Goal: Complete application form

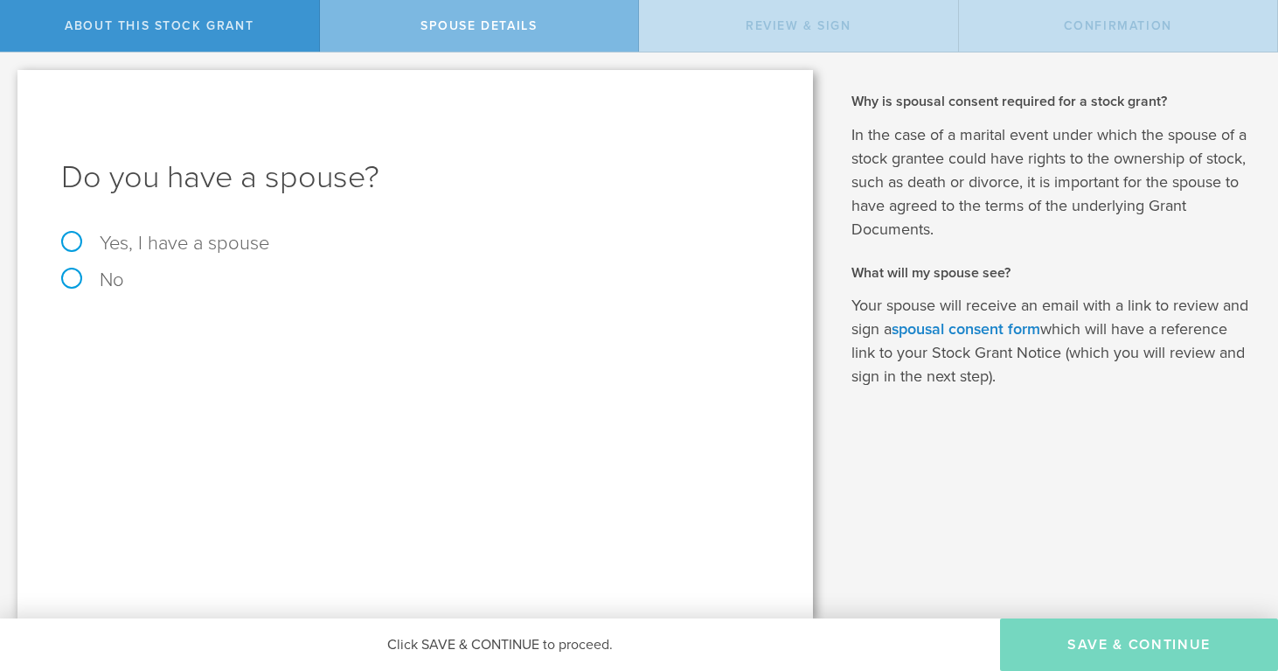
click at [73, 236] on label "Yes, I have a spouse" at bounding box center [415, 242] width 708 height 19
click at [11, 80] on input "Yes, I have a spouse" at bounding box center [5, 66] width 11 height 28
radio input "true"
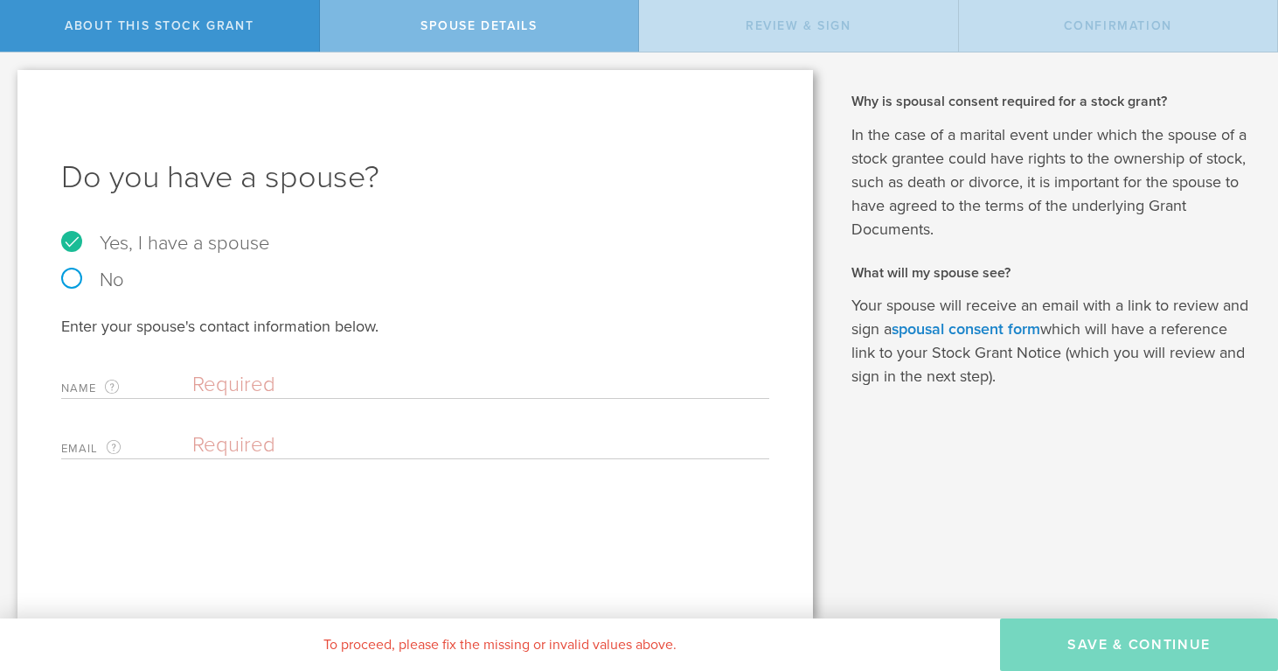
click at [169, 384] on label "Name The first and last name of your spouse." at bounding box center [126, 388] width 131 height 20
type input "[EMAIL_ADDRESS][DOMAIN_NAME]"
drag, startPoint x: 438, startPoint y: 385, endPoint x: 187, endPoint y: 380, distance: 251.0
click at [187, 380] on div "Name The first and last name of your spouse. [EMAIL_ADDRESS][DOMAIN_NAME] Clear" at bounding box center [415, 381] width 708 height 36
click at [207, 418] on div "Enter your spouse's contact information below. Name The first and last name of …" at bounding box center [415, 387] width 708 height 143
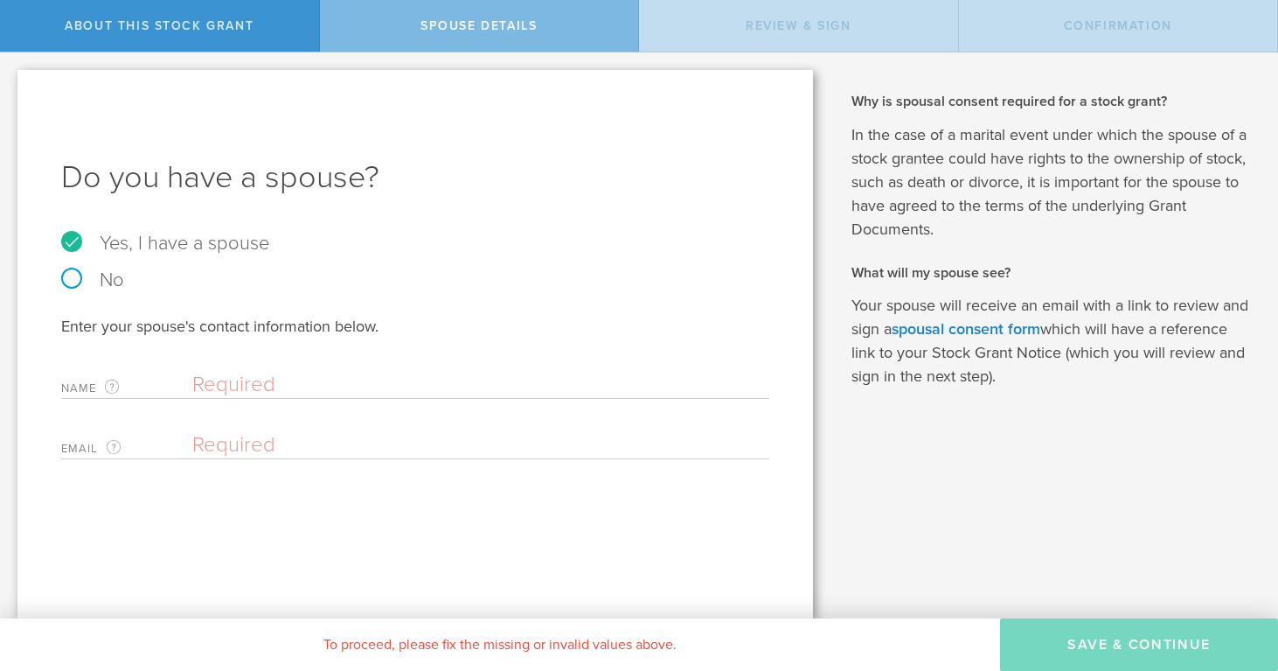
click at [206, 429] on div "Email The email address of your spouse. Please enter a valid email address." at bounding box center [415, 441] width 708 height 36
paste input "[EMAIL_ADDRESS][DOMAIN_NAME]"
type input "[EMAIL_ADDRESS][DOMAIN_NAME]"
click at [221, 381] on input "text" at bounding box center [476, 385] width 568 height 26
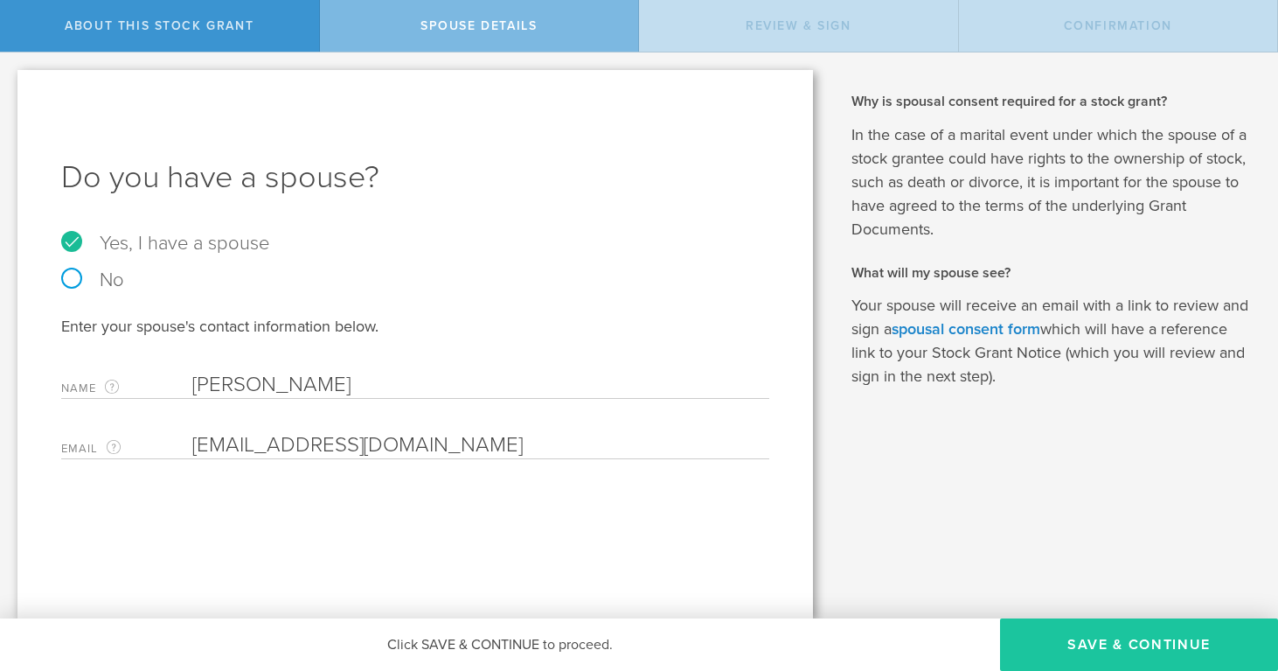
type input "[PERSON_NAME]"
click at [1085, 646] on button "Save & Continue" at bounding box center [1139, 644] width 278 height 52
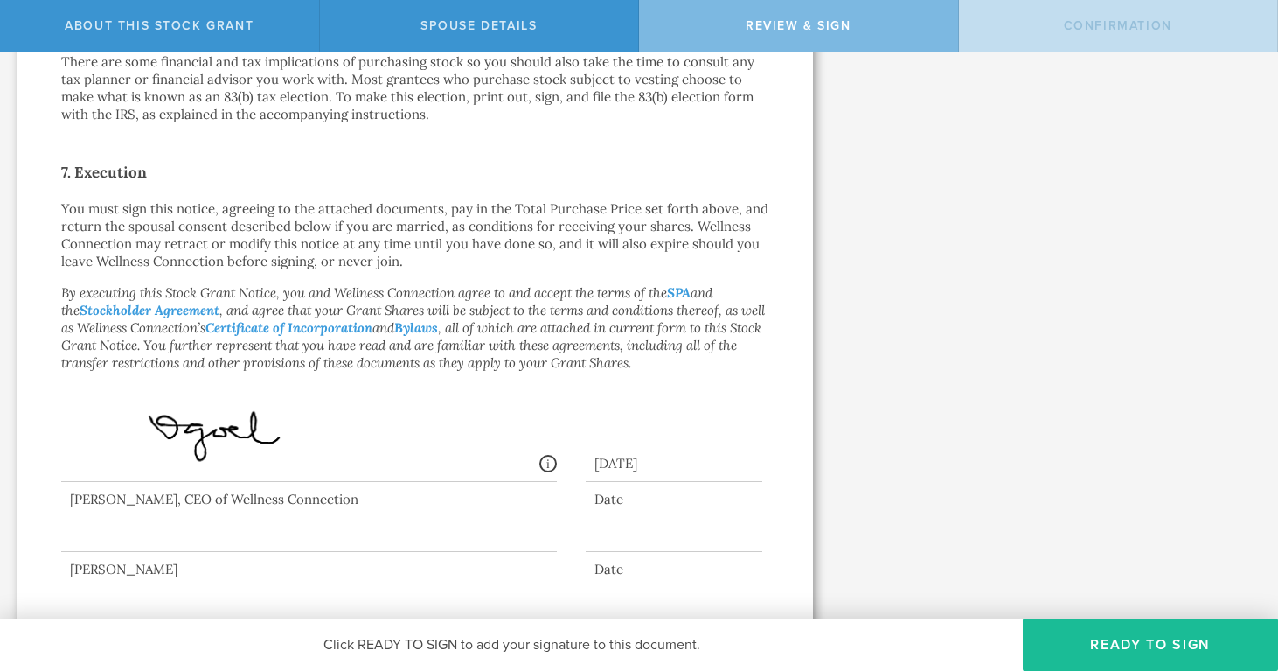
scroll to position [1289, 0]
click at [1122, 651] on button "Ready to Sign" at bounding box center [1150, 644] width 255 height 52
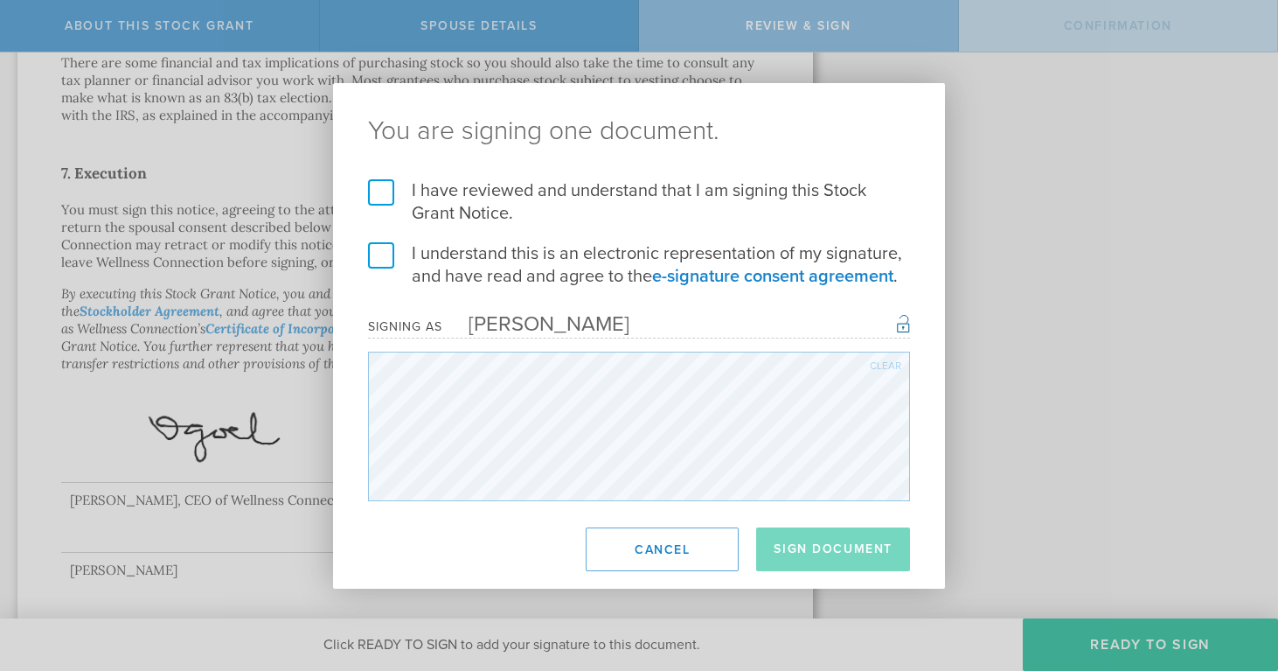
click at [372, 196] on label "I have reviewed and understand that I am signing this Stock Grant Notice." at bounding box center [639, 201] width 542 height 45
click at [0, 0] on input "I have reviewed and understand that I am signing this Stock Grant Notice." at bounding box center [0, 0] width 0 height 0
click at [380, 252] on label "I understand this is an electronic representation of my signature, and have rea…" at bounding box center [639, 264] width 542 height 45
click at [0, 0] on input "I understand this is an electronic representation of my signature, and have rea…" at bounding box center [0, 0] width 0 height 0
click at [873, 555] on button "Sign Document" at bounding box center [833, 549] width 154 height 44
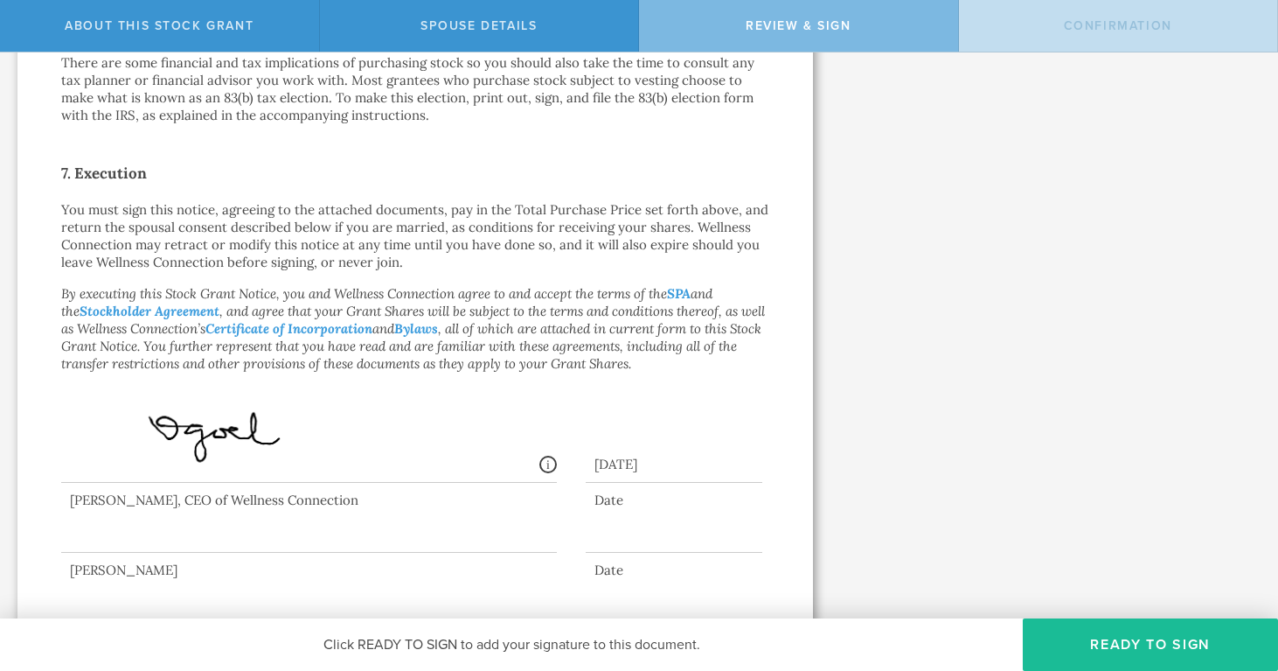
scroll to position [0, 0]
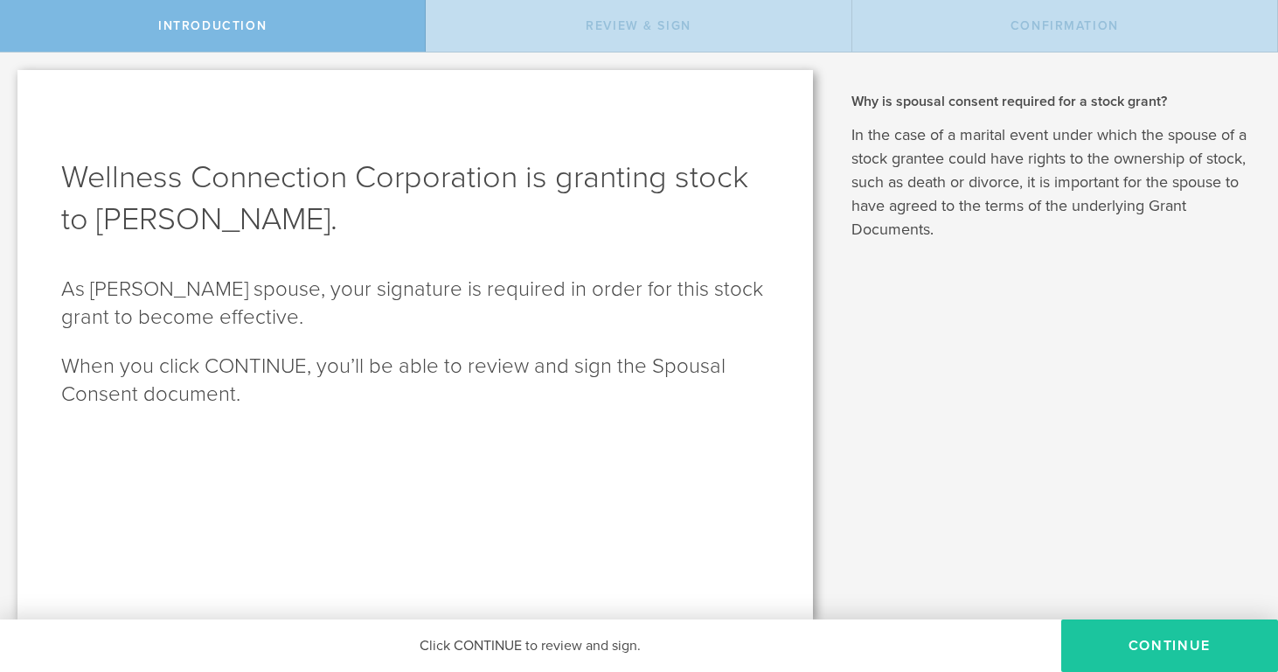
click at [1135, 634] on button "CONTINUE" at bounding box center [1169, 645] width 217 height 52
